Goal: Task Accomplishment & Management: Manage account settings

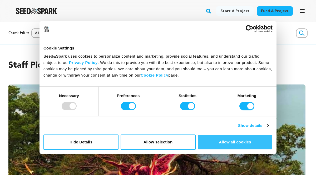
click at [216, 141] on button "Allow all cookies" at bounding box center [235, 142] width 75 height 15
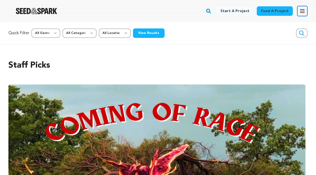
click at [303, 9] on icon "button" at bounding box center [303, 10] width 4 height 3
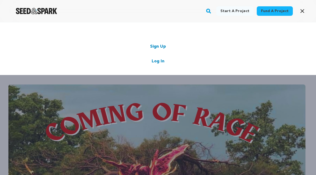
click at [159, 62] on link "Log In" at bounding box center [158, 61] width 13 height 6
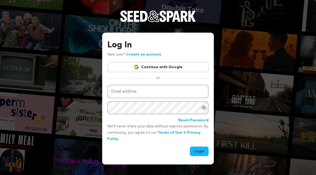
click at [159, 66] on link "Continue with Google" at bounding box center [158, 67] width 101 height 10
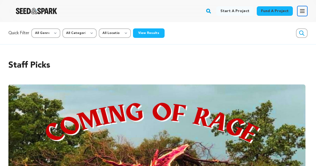
click at [303, 11] on icon "button" at bounding box center [302, 11] width 6 height 6
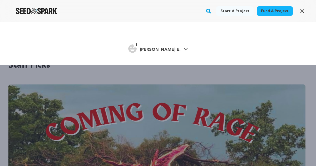
click at [176, 48] on div "1 Rarey E." at bounding box center [158, 48] width 285 height 11
click at [184, 48] on icon at bounding box center [186, 49] width 4 height 3
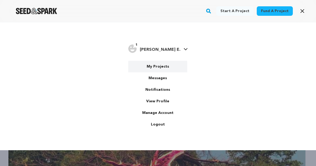
click at [160, 66] on link "My Projects" at bounding box center [157, 67] width 59 height 12
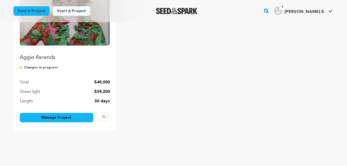
scroll to position [100, 0]
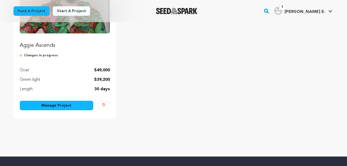
click at [63, 104] on link "Manage Project" at bounding box center [57, 105] width 74 height 9
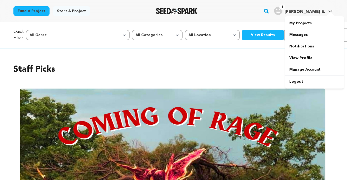
click at [329, 10] on icon at bounding box center [331, 11] width 4 height 2
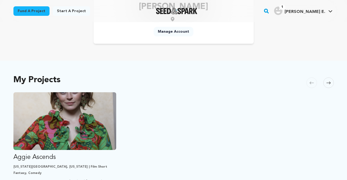
scroll to position [61, 0]
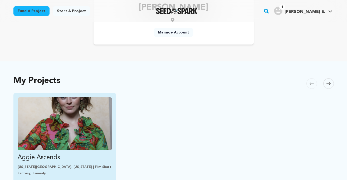
click at [66, 124] on img "Fund Aggie Ascends" at bounding box center [65, 123] width 95 height 53
click at [84, 157] on p "Aggie Ascends" at bounding box center [65, 157] width 95 height 8
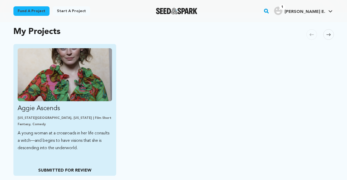
scroll to position [142, 0]
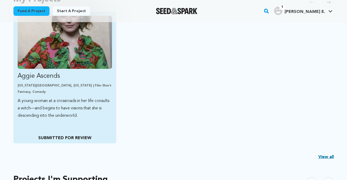
click at [70, 117] on p "A young woman at a crossroads in her life consults a witch—and begins to have v…" at bounding box center [65, 108] width 95 height 22
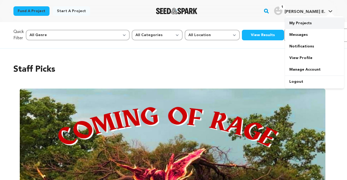
click at [307, 23] on link "My Projects" at bounding box center [314, 23] width 59 height 12
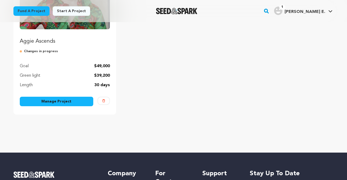
scroll to position [105, 0]
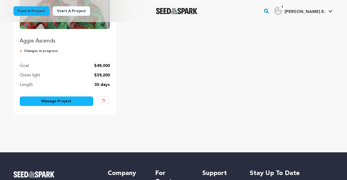
click at [52, 100] on link "Manage Project" at bounding box center [57, 100] width 74 height 9
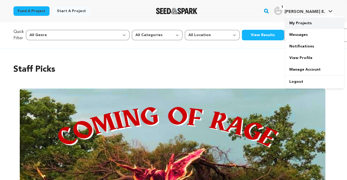
click at [304, 23] on link "My Projects" at bounding box center [314, 23] width 59 height 12
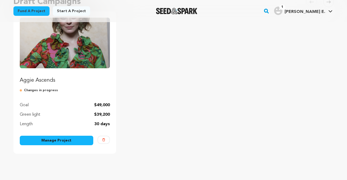
scroll to position [74, 0]
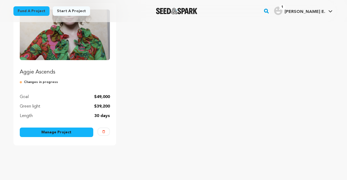
click at [65, 132] on link "Manage Project" at bounding box center [57, 132] width 74 height 9
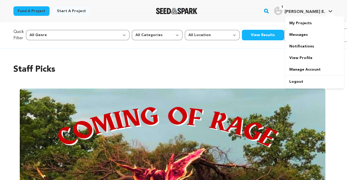
click at [283, 10] on img "Rarey E.'s Profile" at bounding box center [278, 11] width 8 height 8
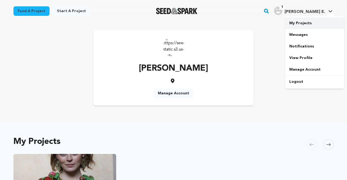
click at [300, 24] on link "My Projects" at bounding box center [314, 23] width 59 height 12
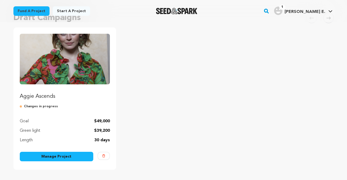
scroll to position [64, 0]
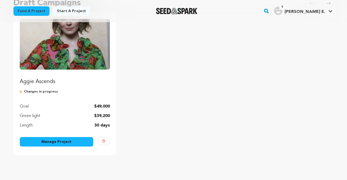
click at [58, 141] on link "Manage Project" at bounding box center [57, 141] width 74 height 9
